Goal: Task Accomplishment & Management: Use online tool/utility

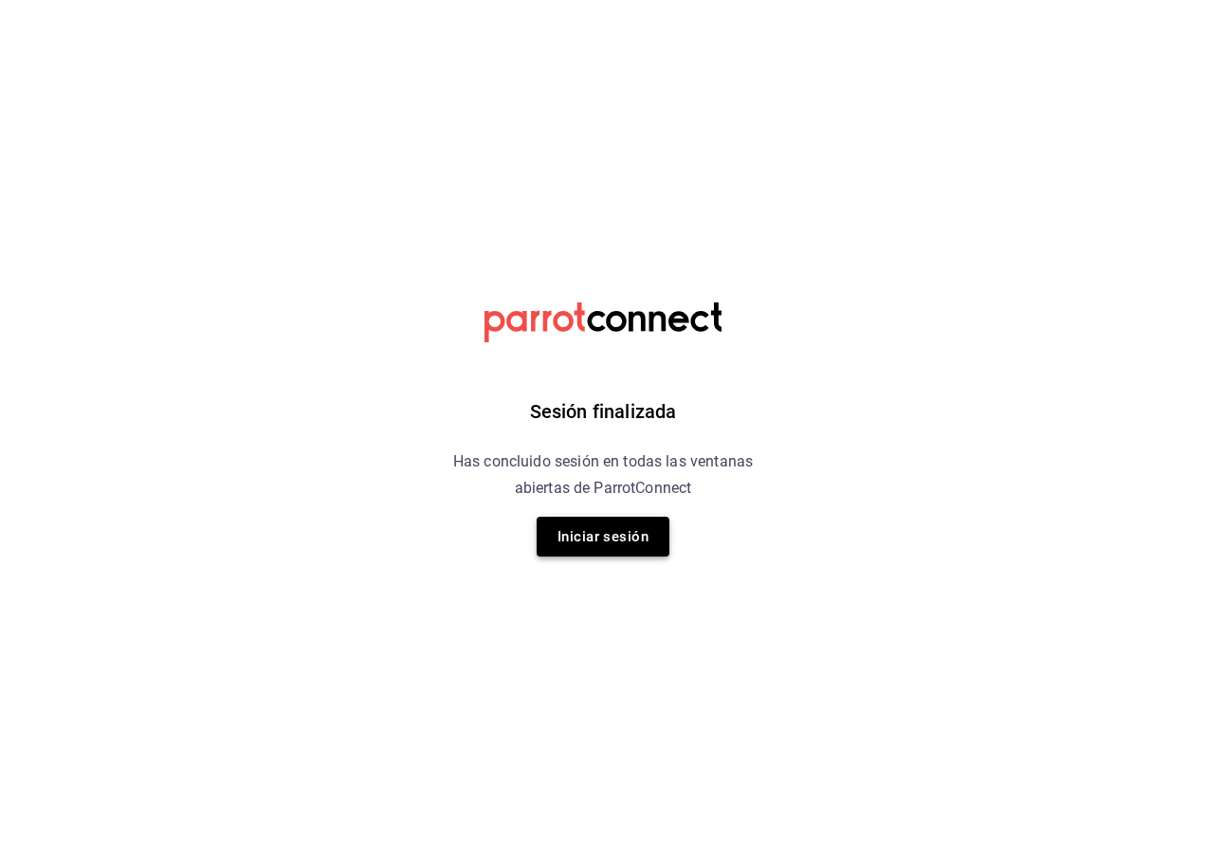
click at [631, 525] on button "Iniciar sesión" at bounding box center [603, 537] width 133 height 40
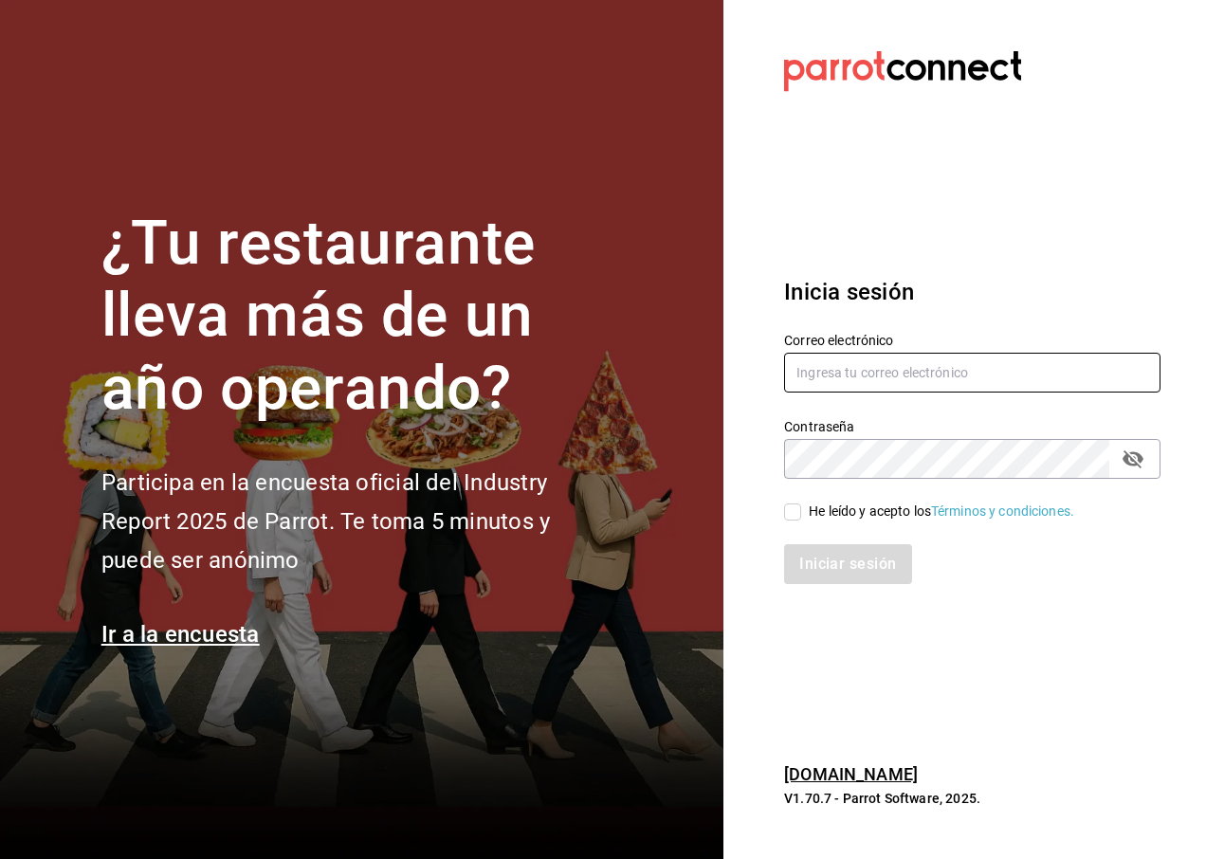
type input "[EMAIL_ADDRESS][DOMAIN_NAME]"
click at [791, 500] on div "He leído y acepto los Términos y condiciones." at bounding box center [960, 501] width 399 height 44
click at [792, 511] on input "He leído y acepto los Términos y condiciones." at bounding box center [792, 512] width 17 height 17
checkbox input "true"
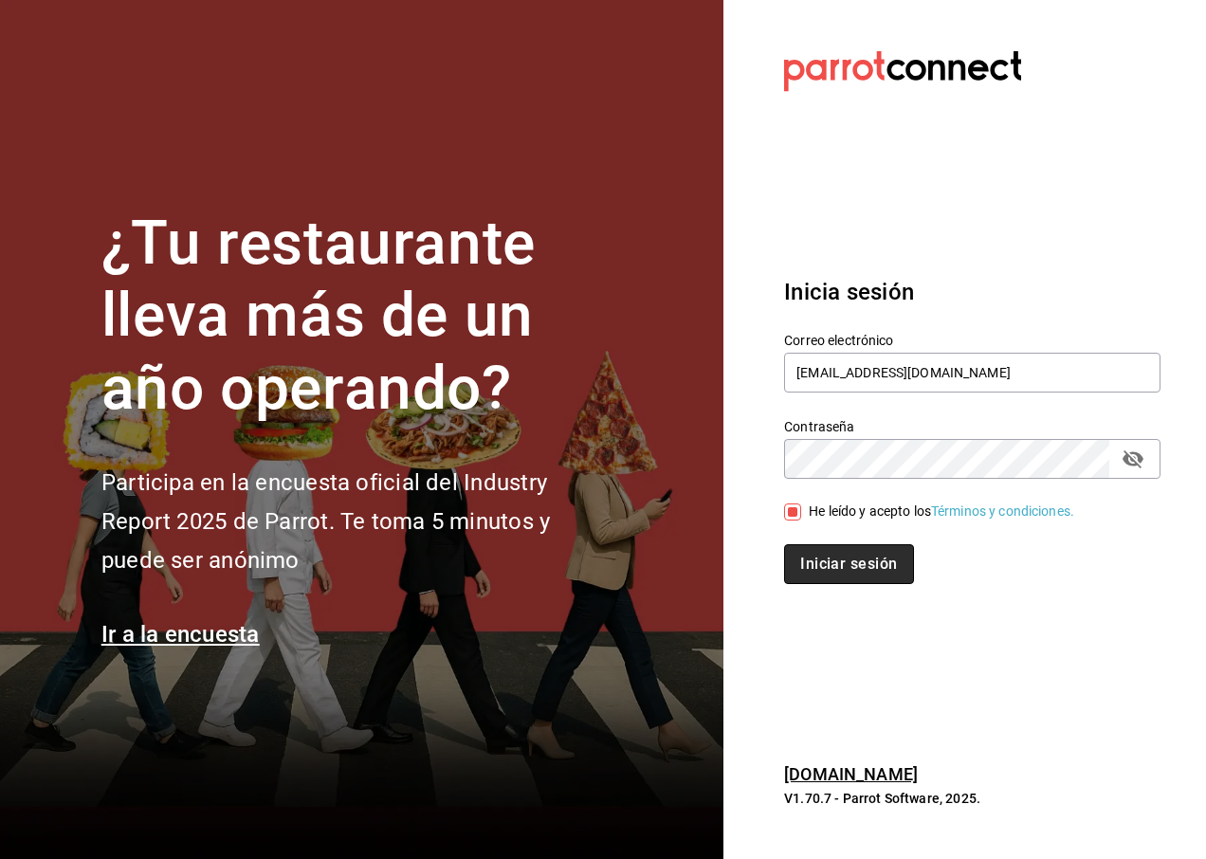
click at [830, 562] on button "Iniciar sesión" at bounding box center [848, 564] width 129 height 40
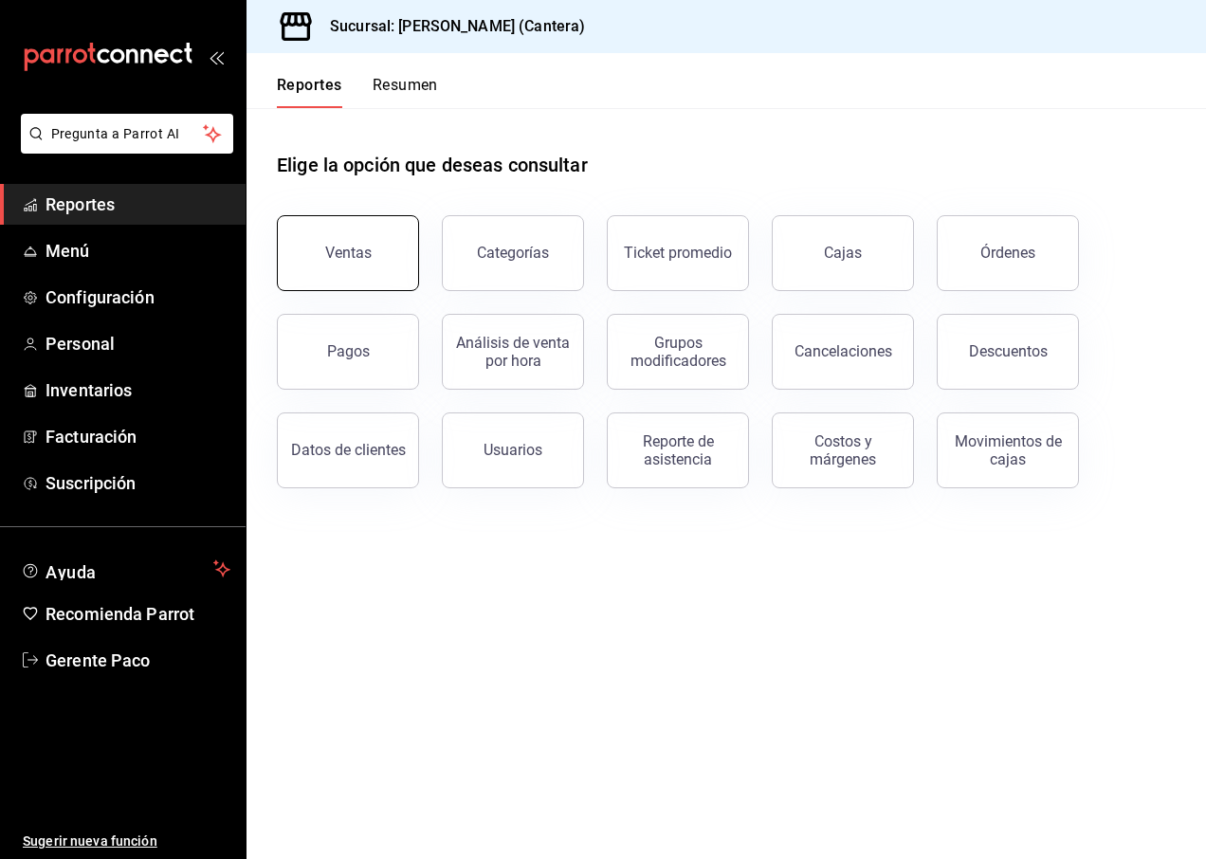
click at [357, 218] on div "Ventas" at bounding box center [336, 241] width 165 height 99
click at [326, 249] on div "Ventas" at bounding box center [348, 253] width 46 height 18
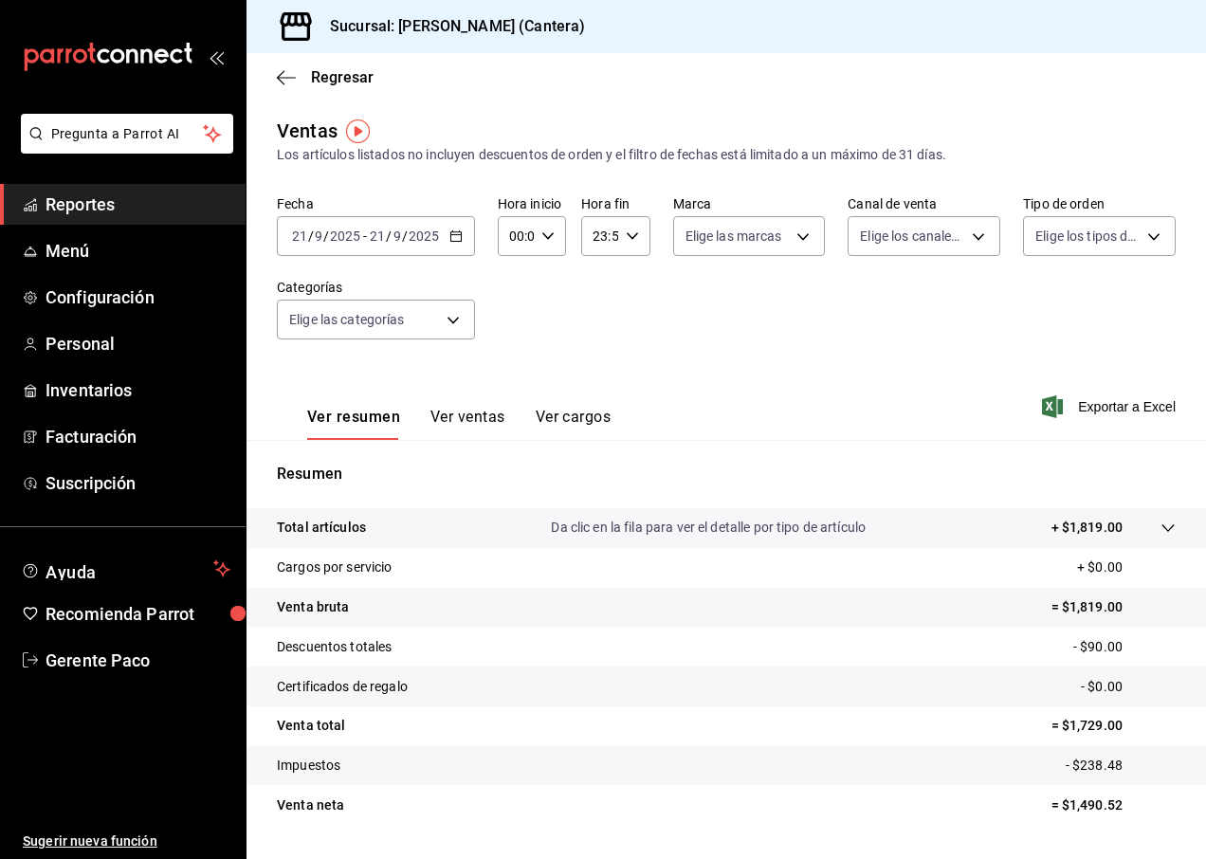
click at [382, 237] on input "21" at bounding box center [377, 236] width 17 height 15
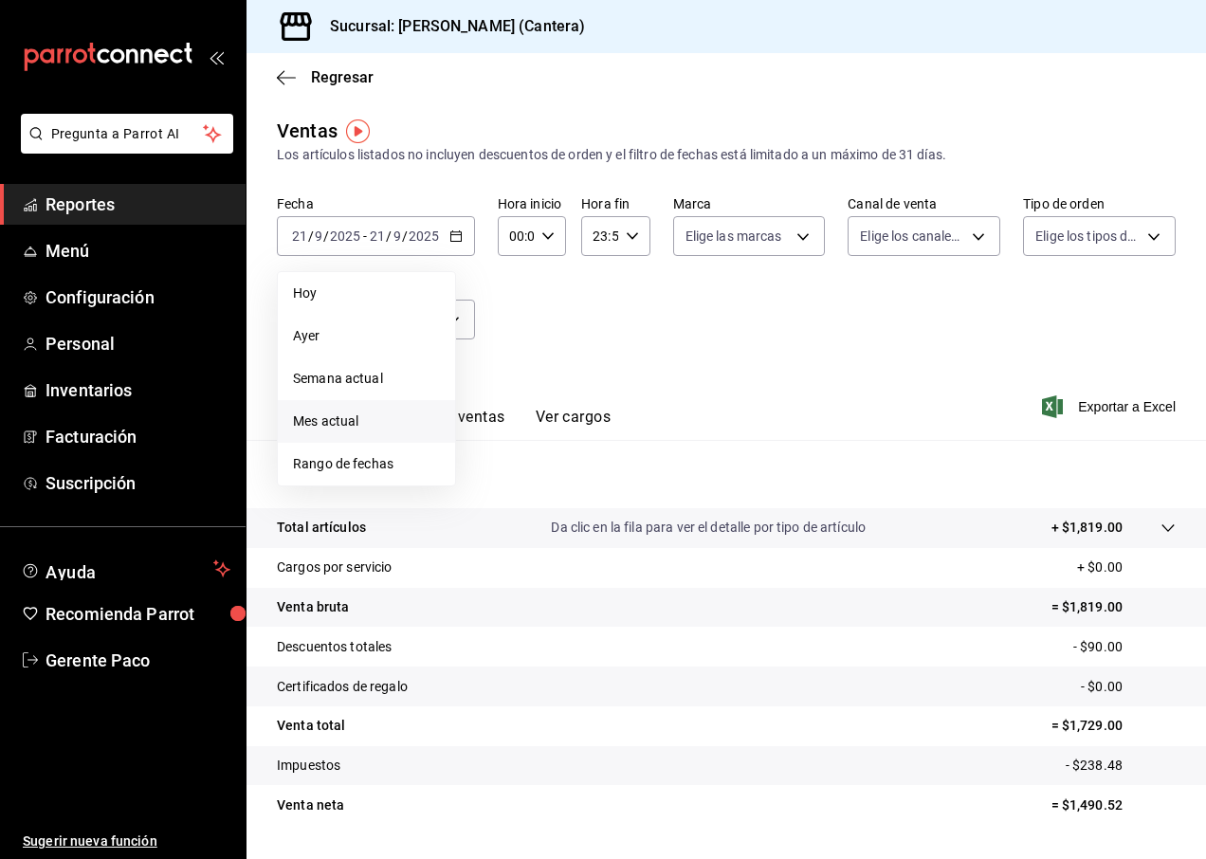
click at [347, 405] on li "Mes actual" at bounding box center [366, 421] width 177 height 43
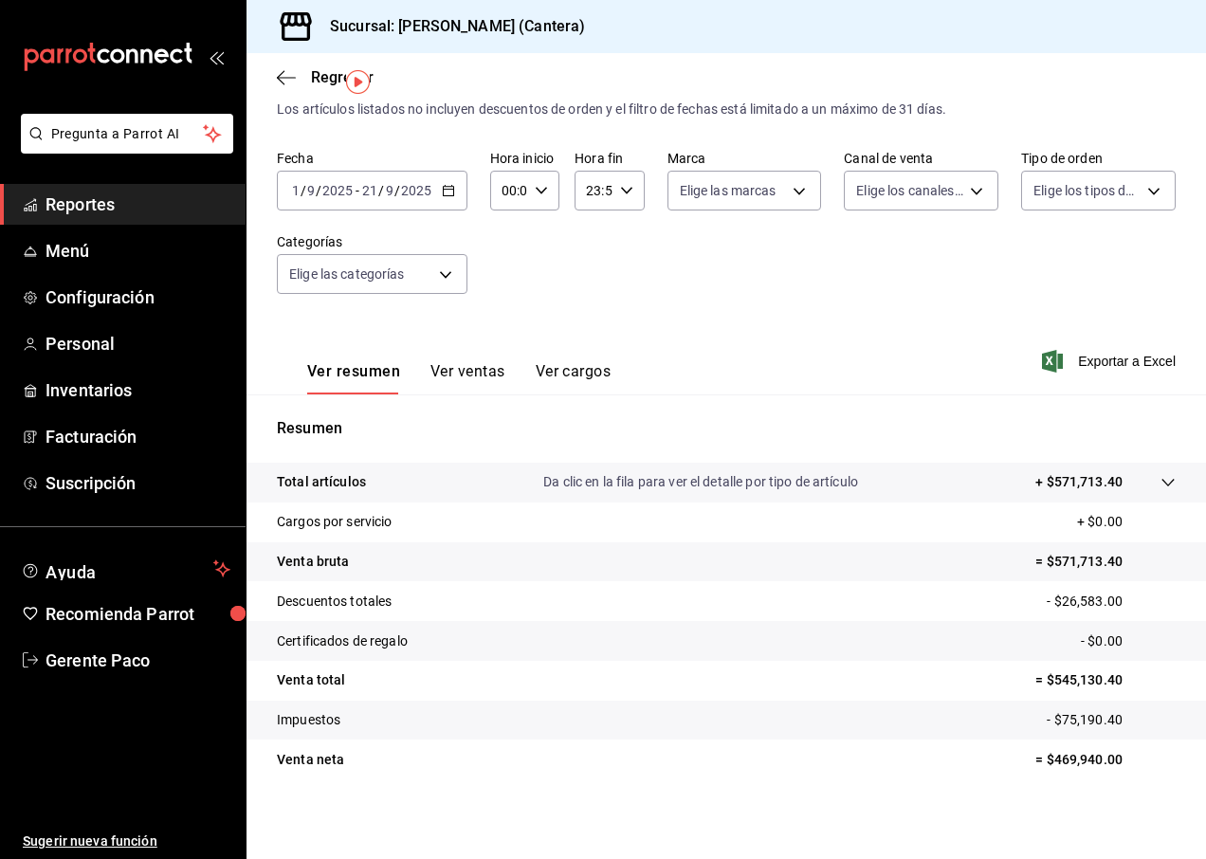
scroll to position [49, 0]
